Goal: Transaction & Acquisition: Book appointment/travel/reservation

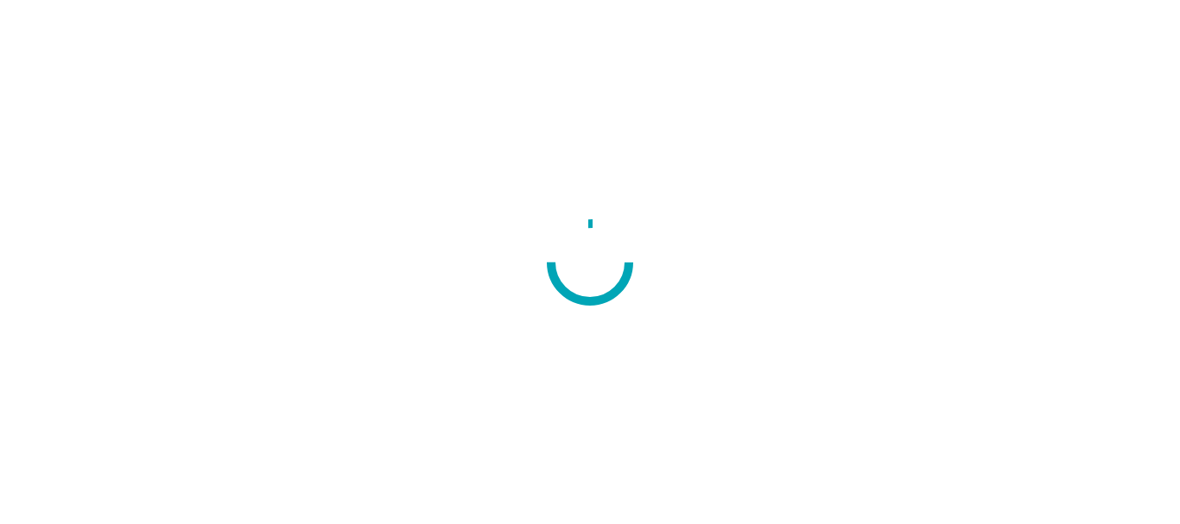
drag, startPoint x: 0, startPoint y: 0, endPoint x: 98, endPoint y: 312, distance: 327.0
click at [98, 312] on div at bounding box center [590, 262] width 1180 height 524
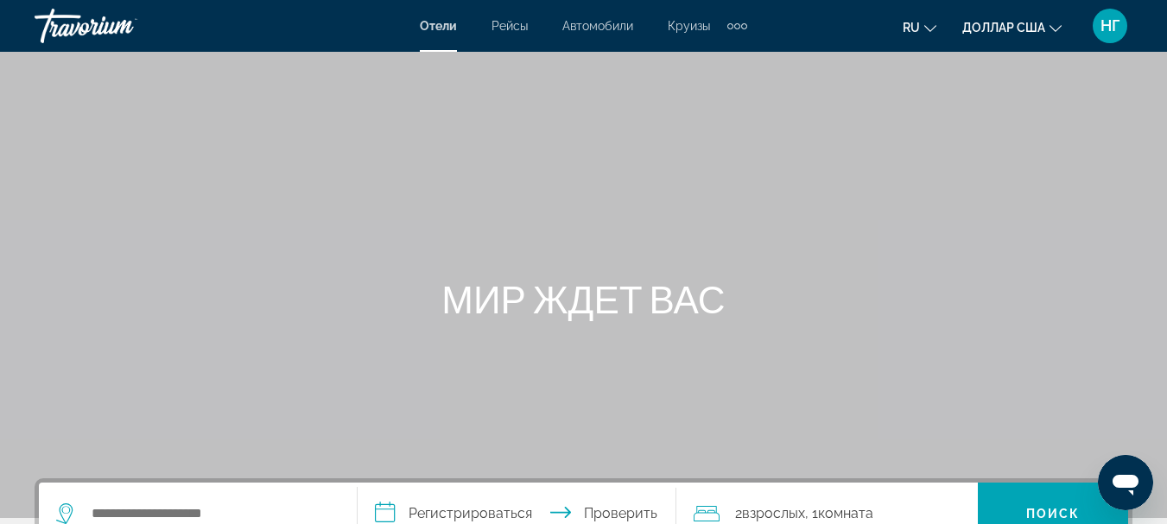
scroll to position [459, 0]
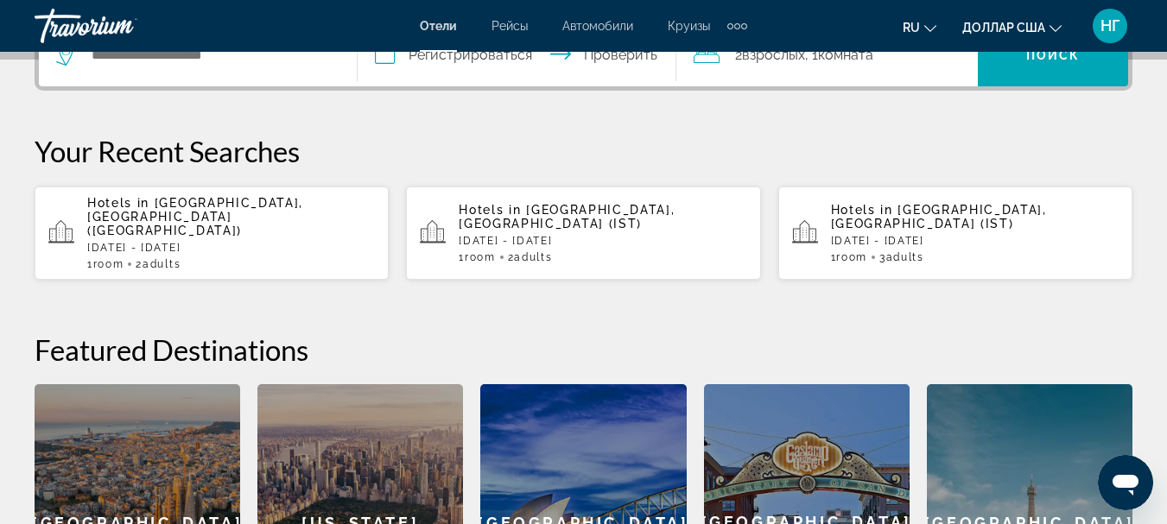
click at [83, 60] on div "Виджет поиска" at bounding box center [193, 55] width 275 height 26
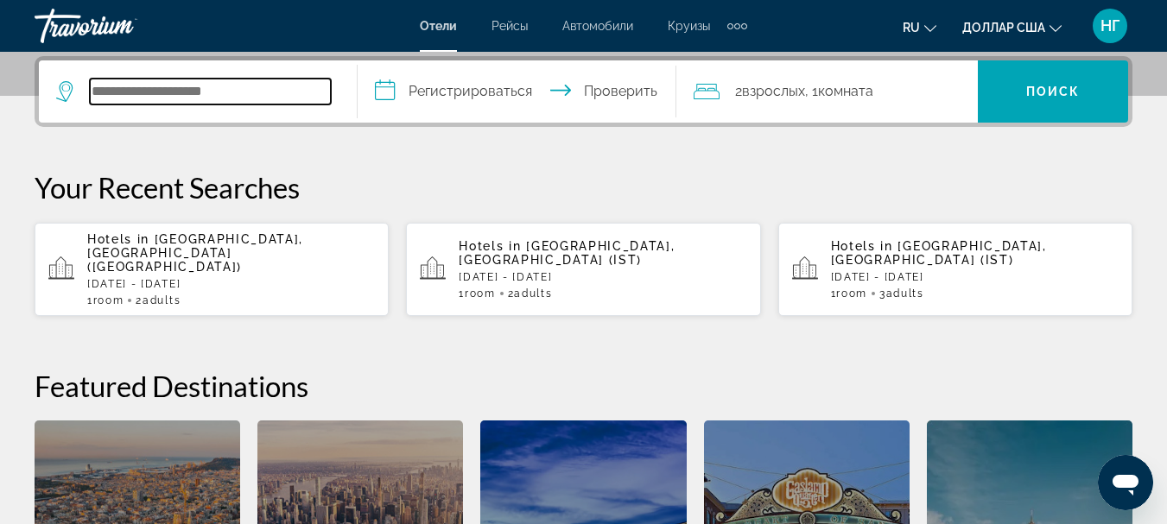
click at [110, 84] on input "Виджет поиска" at bounding box center [210, 92] width 241 height 26
click at [489, 271] on p "[DATE] - [DATE]" at bounding box center [603, 277] width 288 height 12
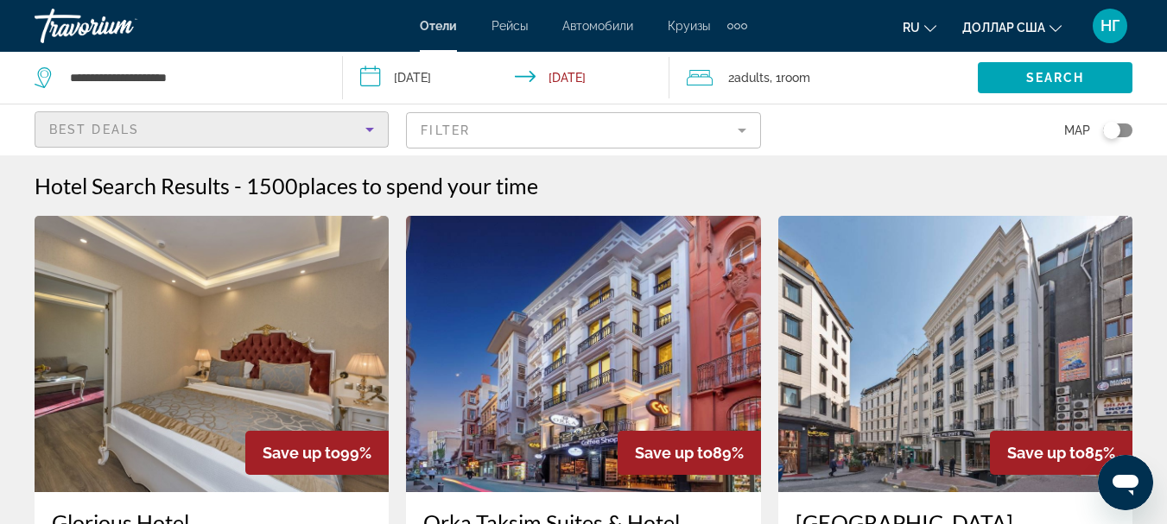
click at [376, 126] on icon "Sort by" at bounding box center [369, 129] width 21 height 21
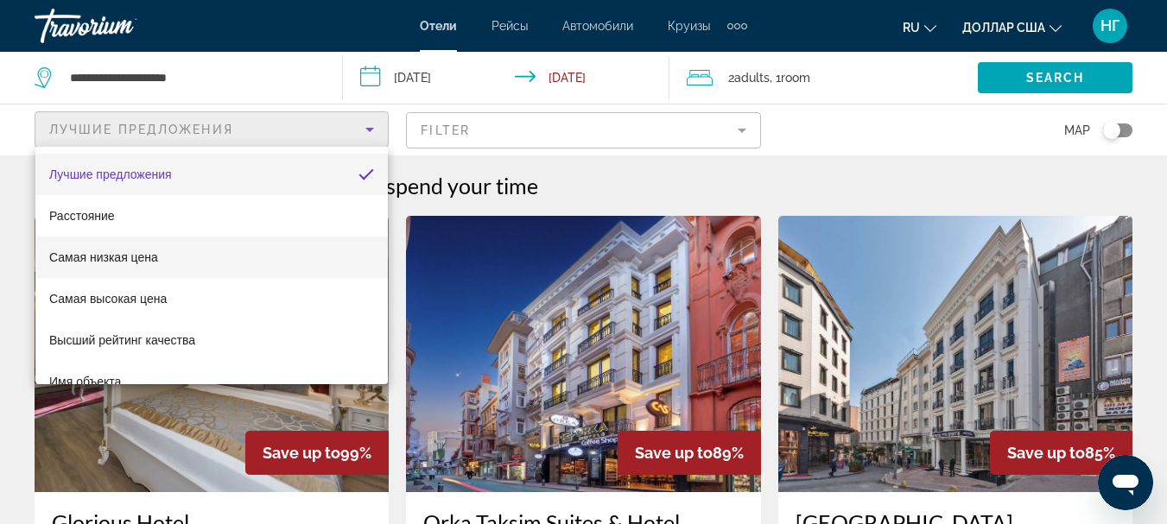
click at [331, 270] on mat-option "Самая низкая цена" at bounding box center [211, 257] width 352 height 41
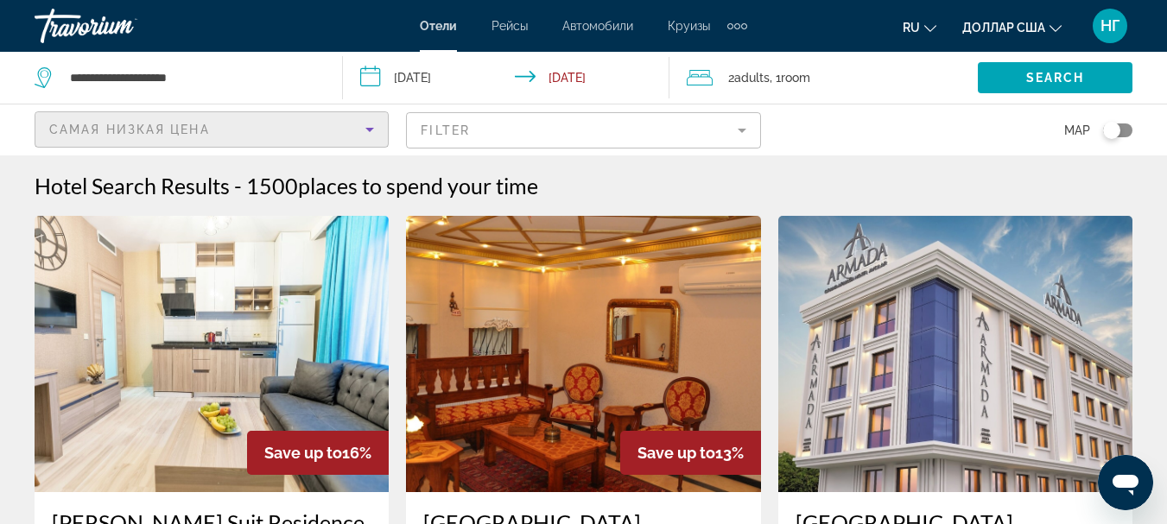
click at [746, 134] on mat-form-field "Filter" at bounding box center [583, 130] width 354 height 36
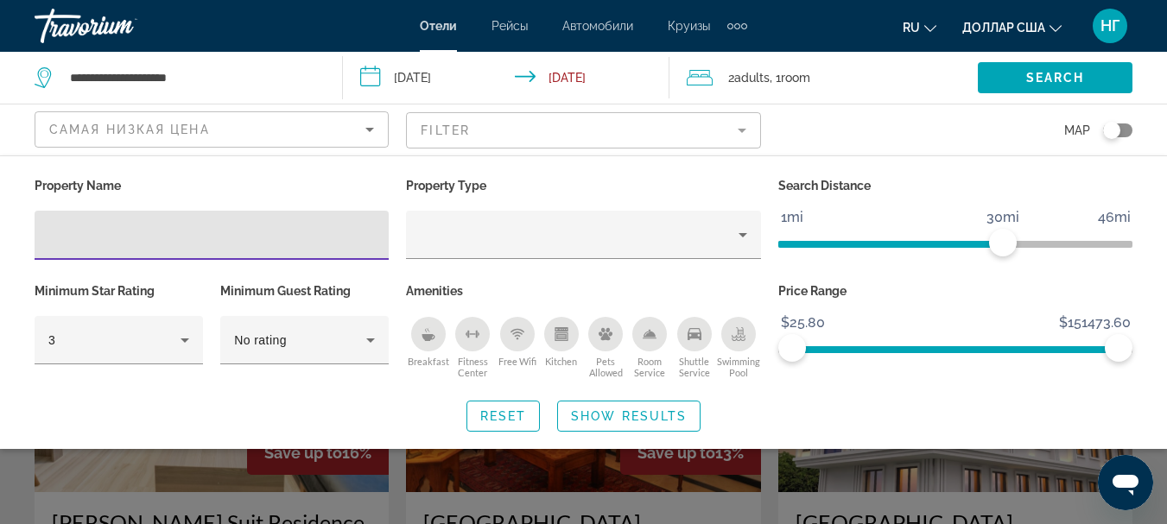
click at [428, 344] on div "Breakfast" at bounding box center [428, 334] width 35 height 35
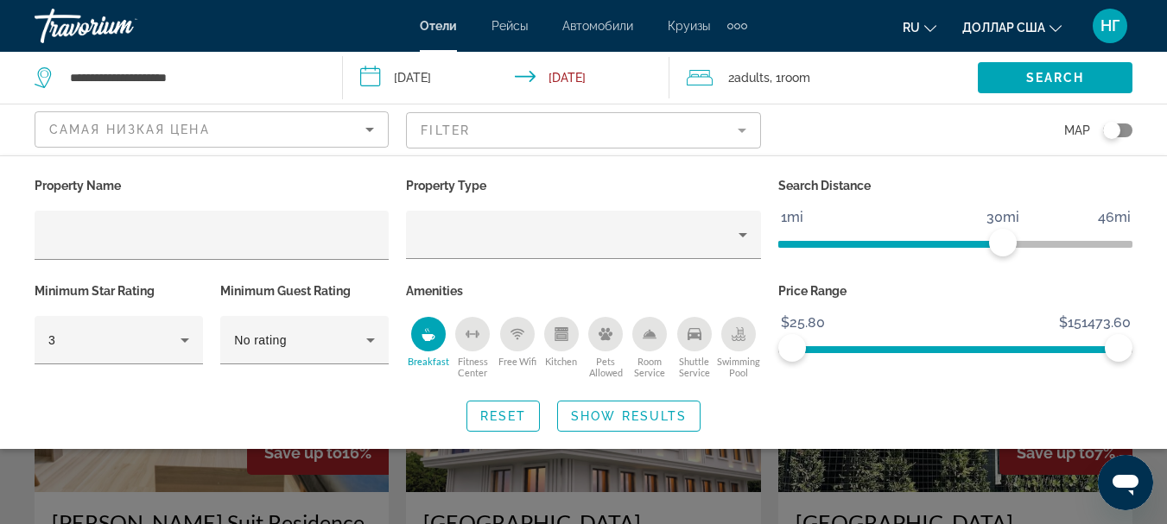
click at [520, 333] on icon "Free Wifi" at bounding box center [517, 334] width 14 height 14
click at [1056, 80] on span "Search" at bounding box center [1055, 78] width 59 height 14
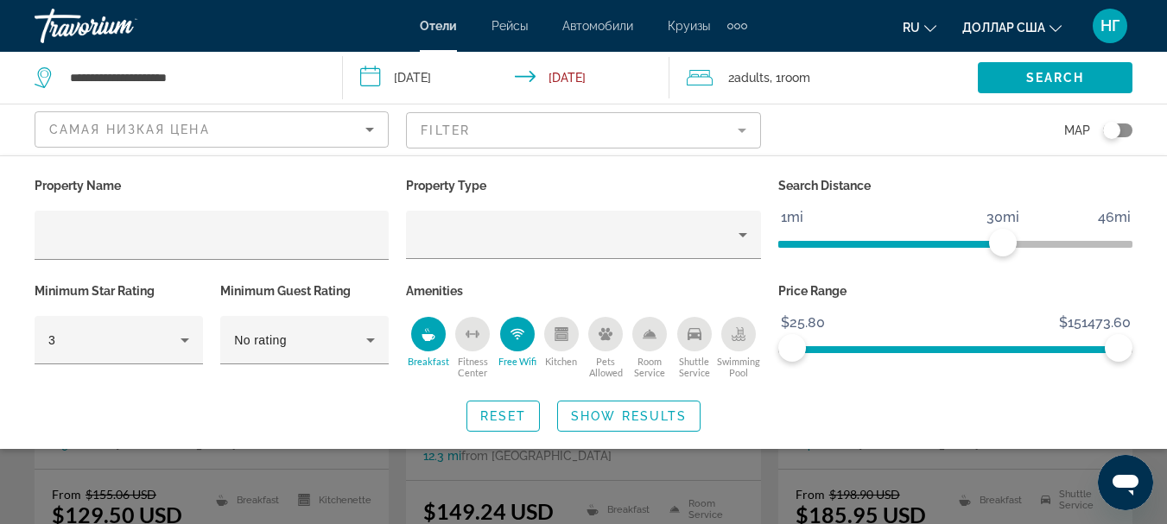
scroll to position [173, 0]
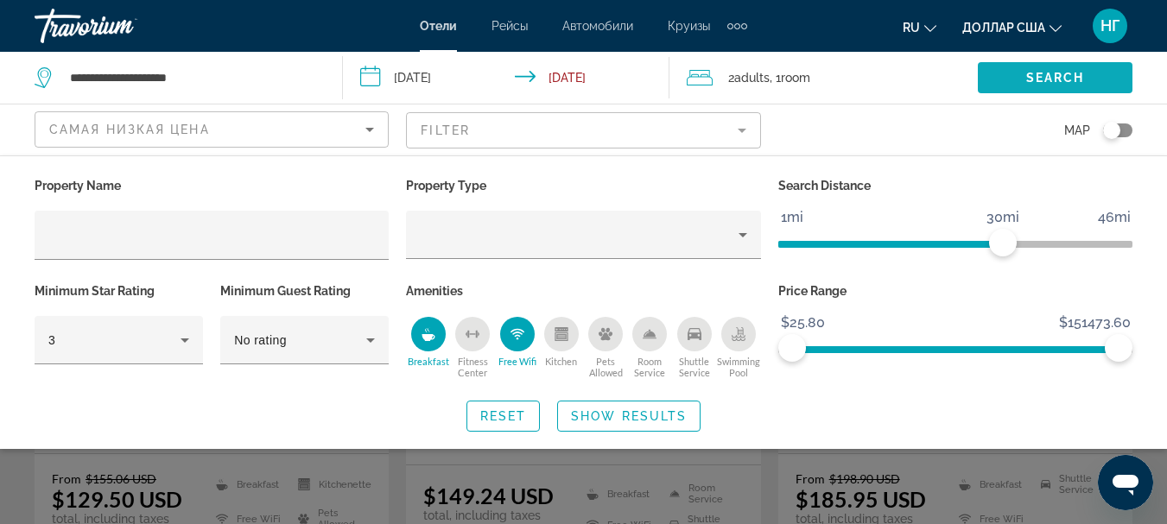
click at [1059, 68] on span "Search widget" at bounding box center [1055, 77] width 155 height 41
click at [1055, 79] on span "Search" at bounding box center [1055, 78] width 59 height 14
click at [630, 412] on span "Show Results" at bounding box center [629, 416] width 116 height 14
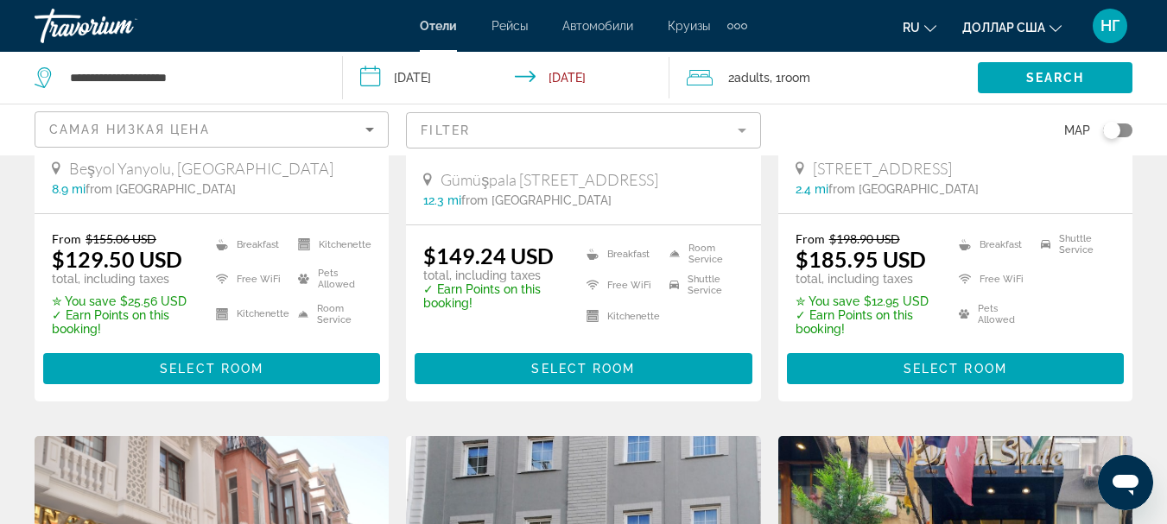
scroll to position [396, 0]
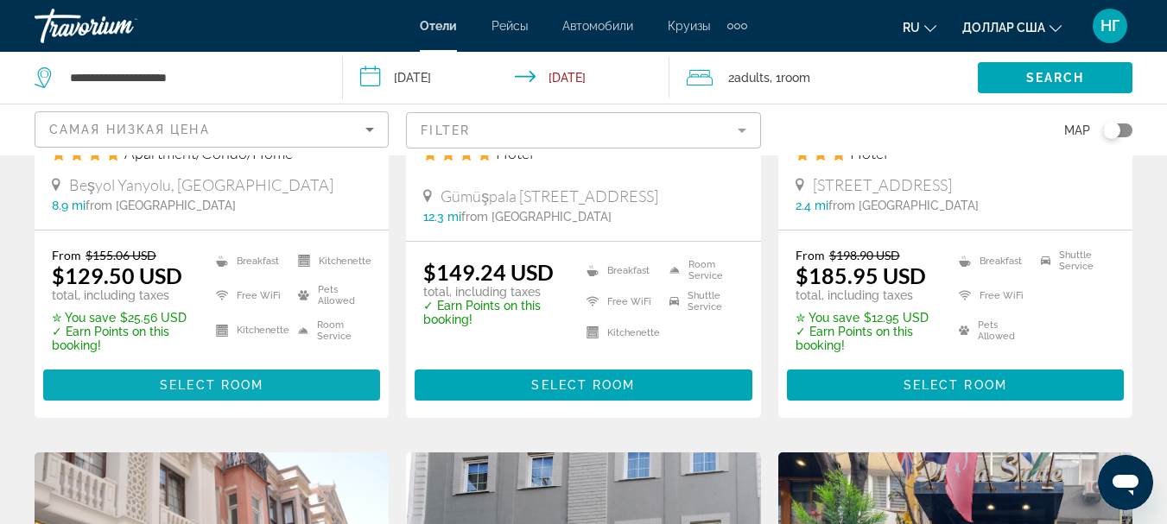
click at [275, 406] on span "Основное содержание" at bounding box center [211, 385] width 337 height 41
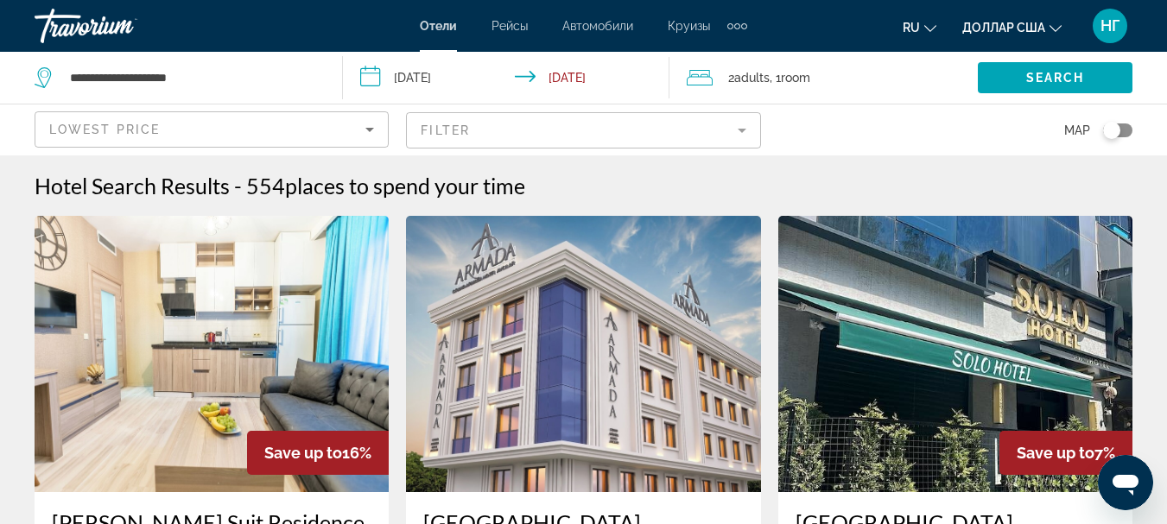
click at [656, 340] on img "Основное содержание" at bounding box center [583, 354] width 354 height 276
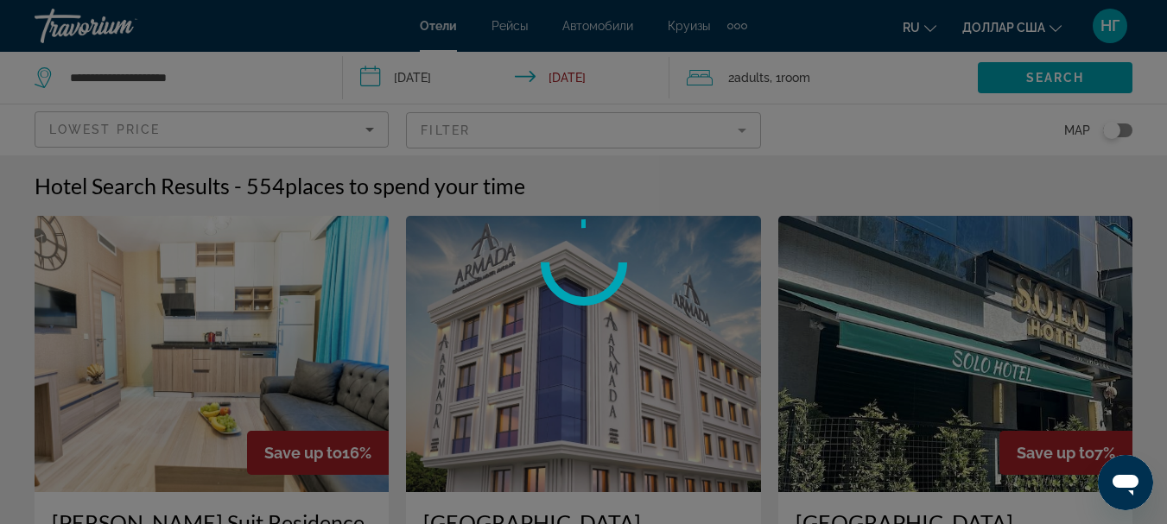
click at [656, 340] on div at bounding box center [583, 262] width 1167 height 524
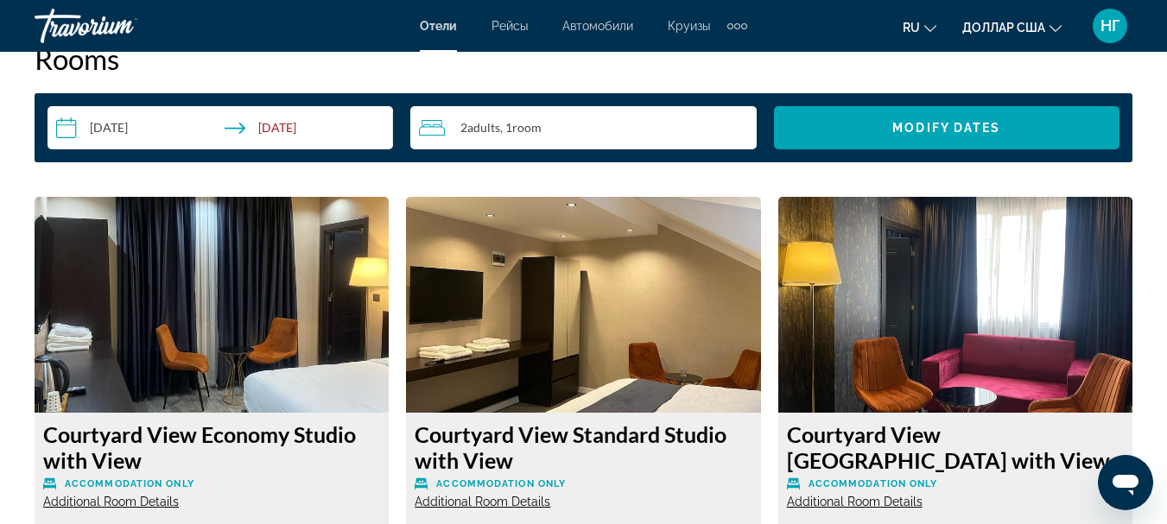
scroll to position [2557, 0]
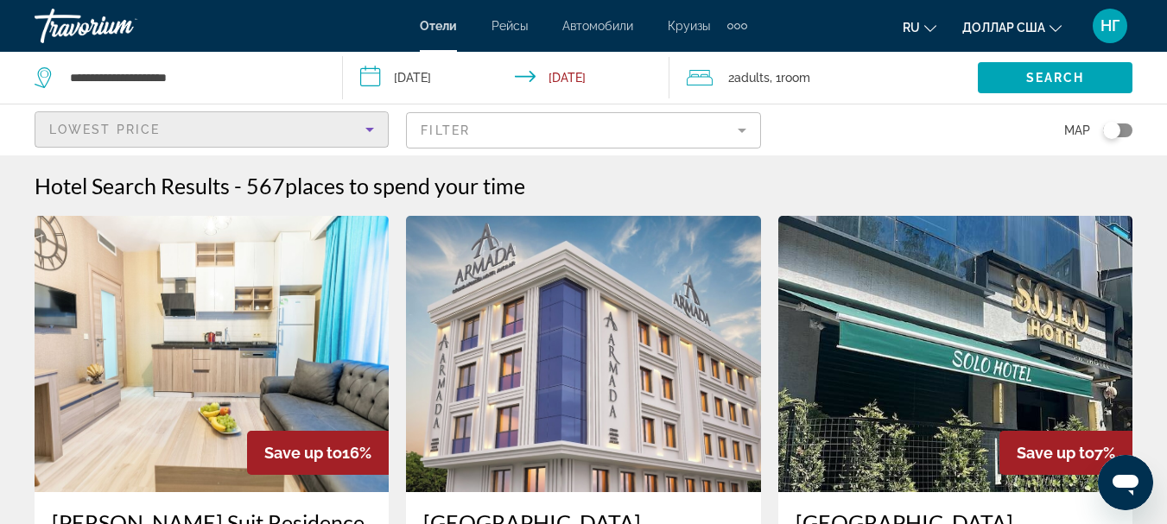
click at [376, 130] on icon "Sort by" at bounding box center [369, 129] width 21 height 21
